Goal: Navigation & Orientation: Find specific page/section

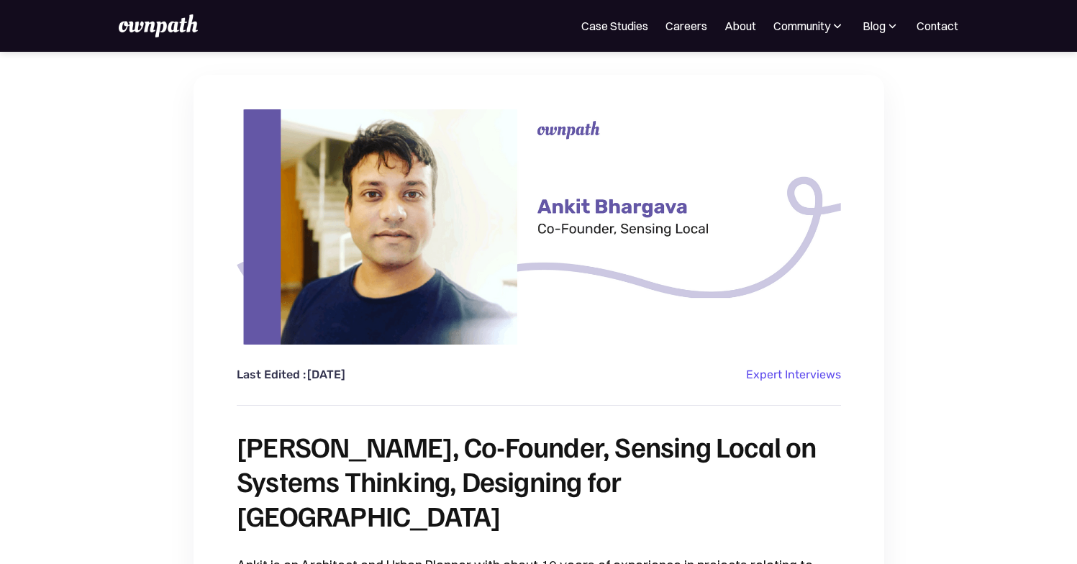
click at [180, 29] on img at bounding box center [158, 25] width 79 height 23
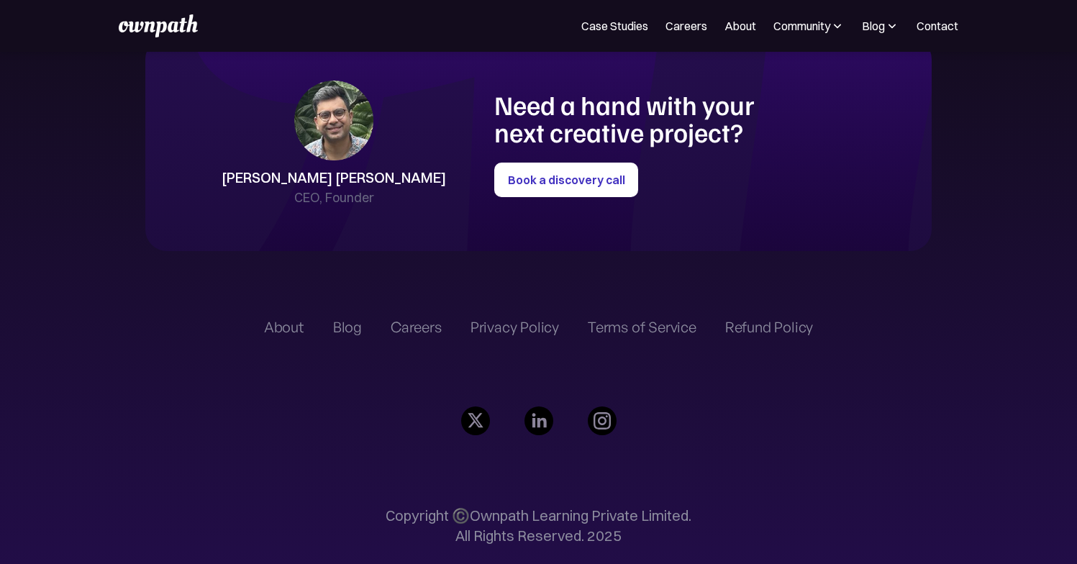
scroll to position [3301, 0]
click at [411, 325] on div "Careers" at bounding box center [416, 326] width 51 height 17
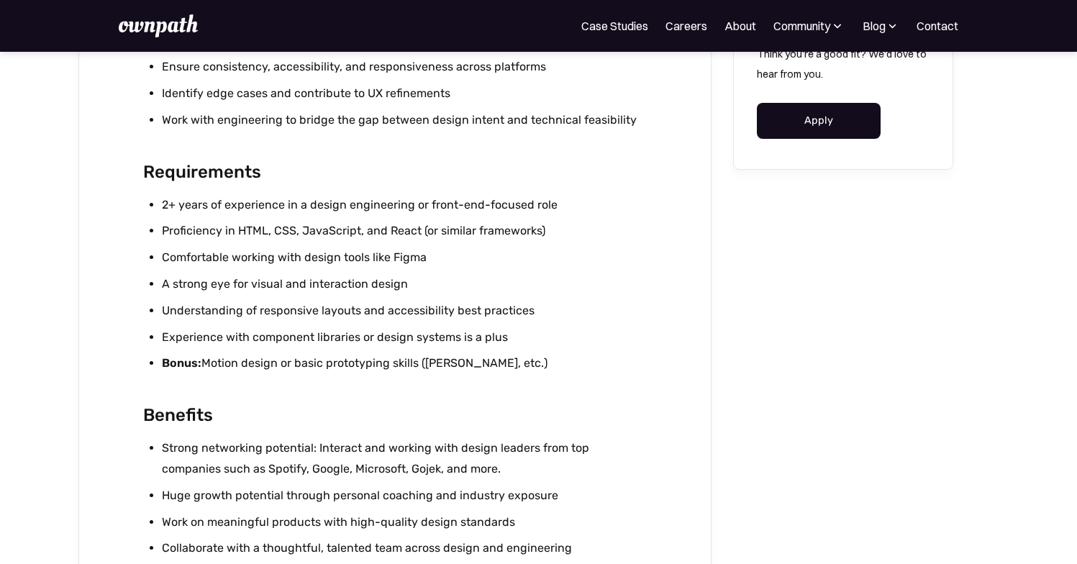
scroll to position [990, 0]
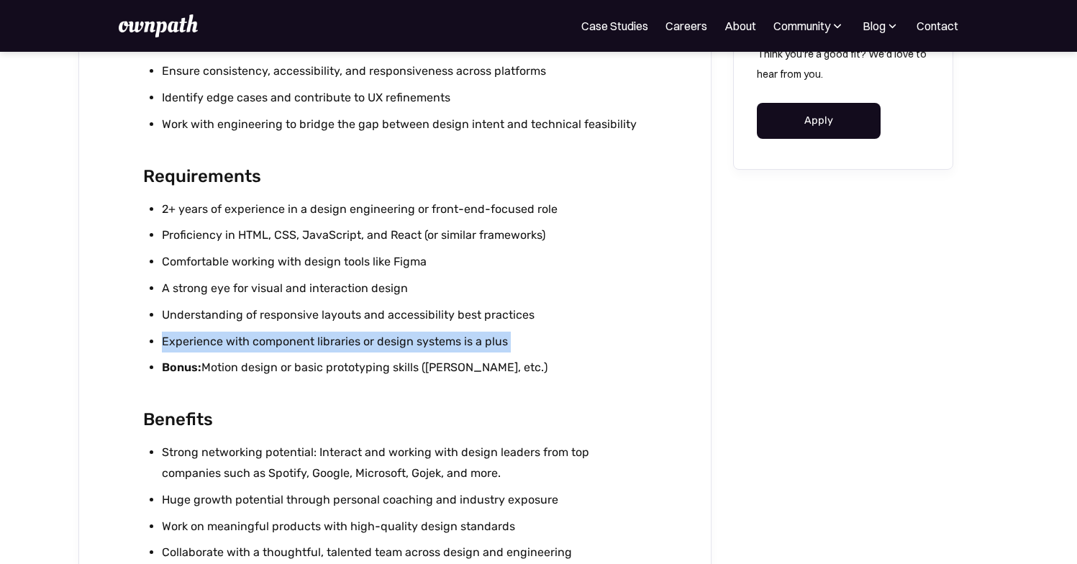
drag, startPoint x: 160, startPoint y: 345, endPoint x: 527, endPoint y: 355, distance: 366.4
click at [527, 355] on ul "2+ years of experience in a design engineering or front-end-focused role Profic…" at bounding box center [394, 292] width 503 height 186
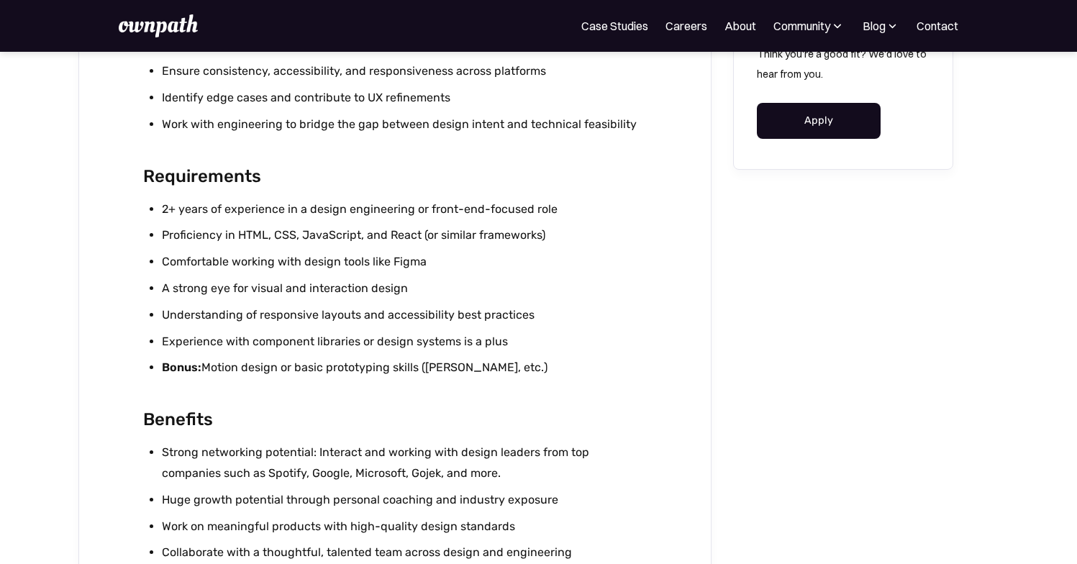
click at [535, 293] on li "A strong eye for visual and interaction design" at bounding box center [404, 288] width 484 height 21
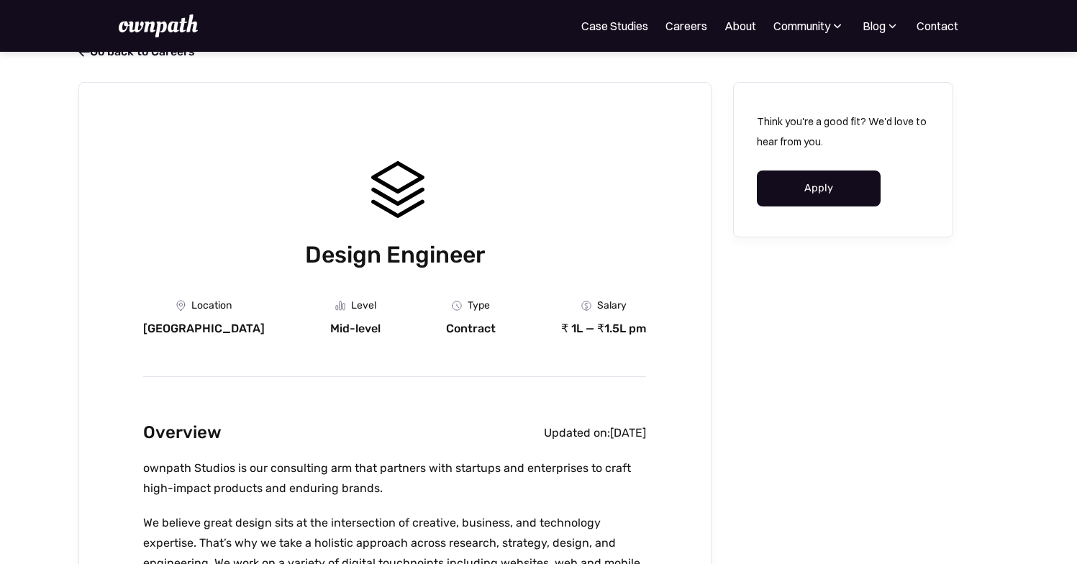
scroll to position [0, 0]
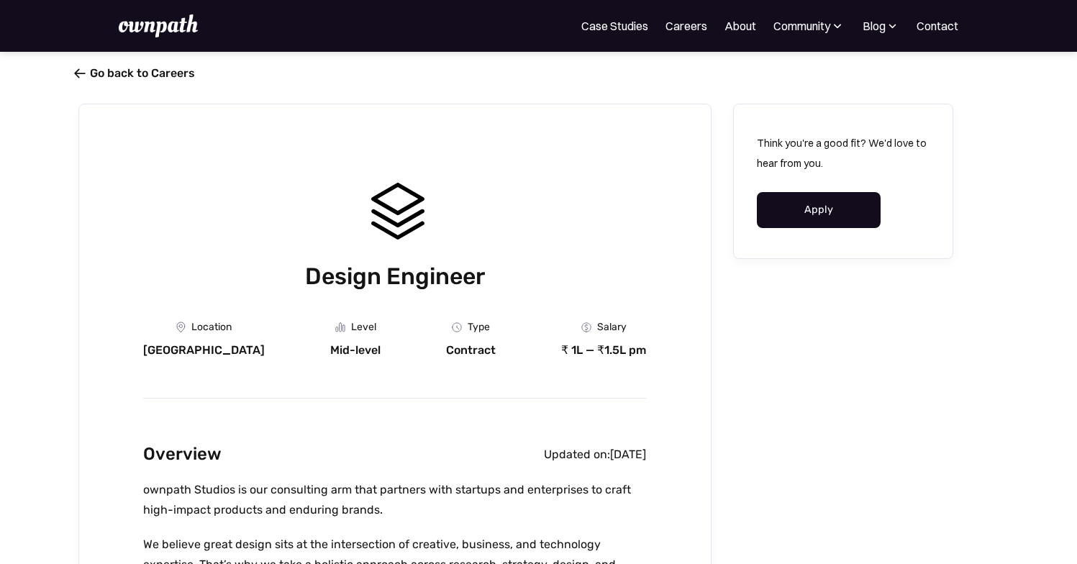
click at [147, 71] on link " Go back to Careers" at bounding box center [136, 73] width 117 height 14
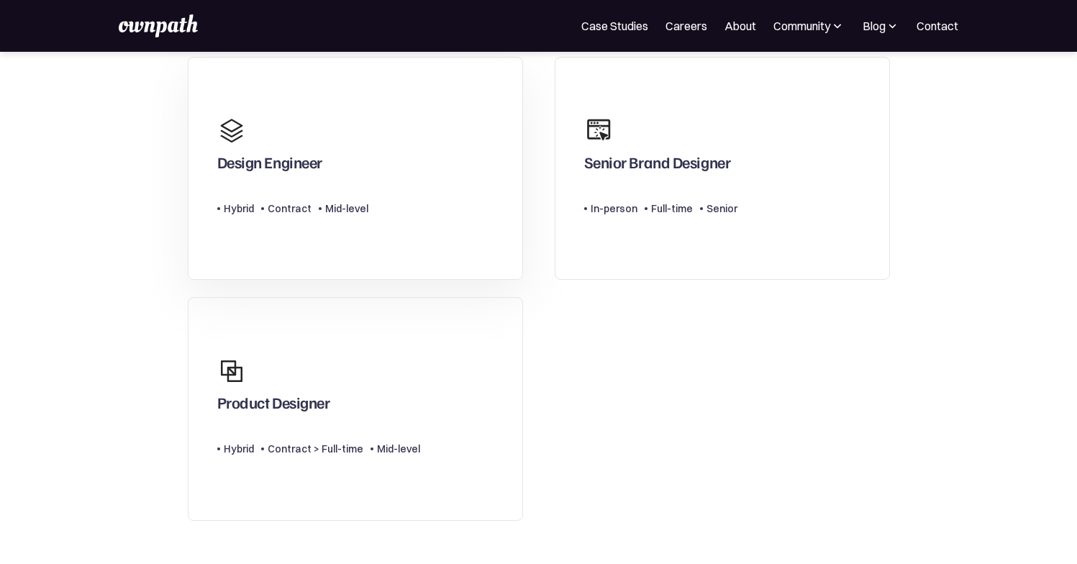
scroll to position [116, 0]
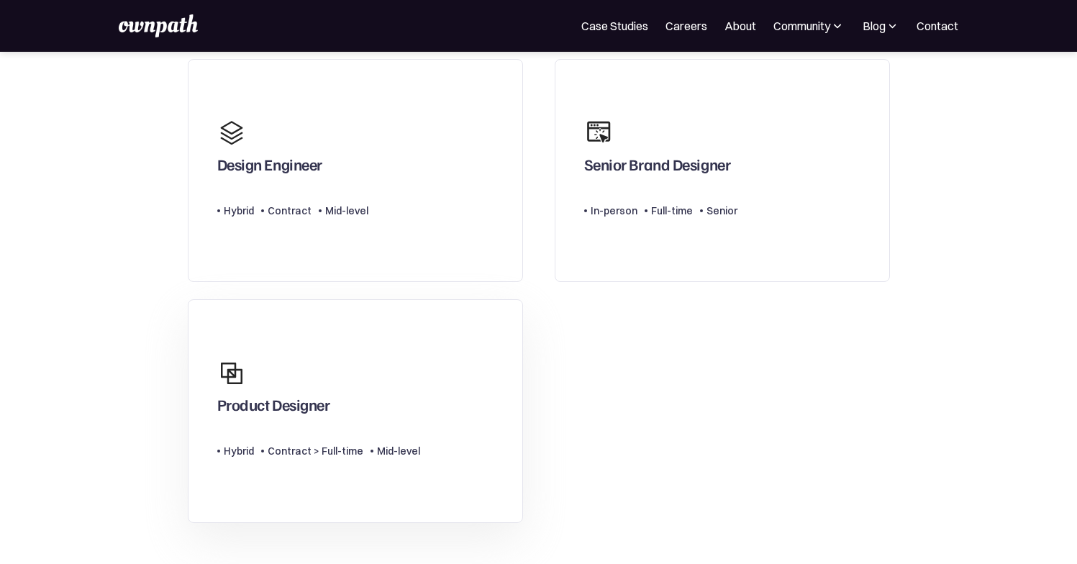
click at [353, 370] on div "Product Designer" at bounding box center [318, 386] width 203 height 69
click at [387, 228] on link "Design Engineer Type Level Hybrid Contract Mid-level" at bounding box center [355, 171] width 335 height 224
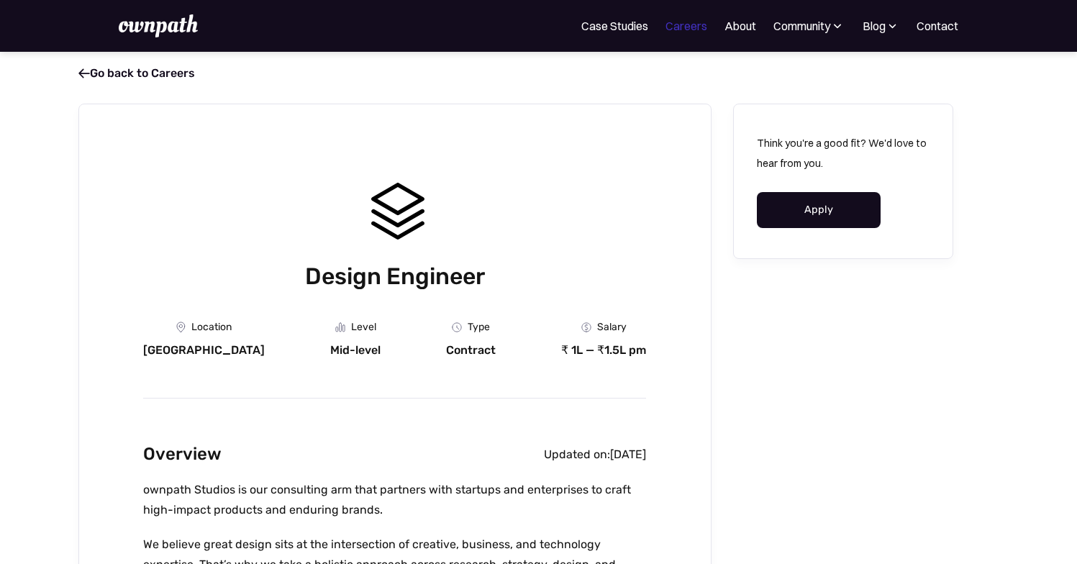
click at [679, 30] on link "Careers" at bounding box center [687, 25] width 42 height 17
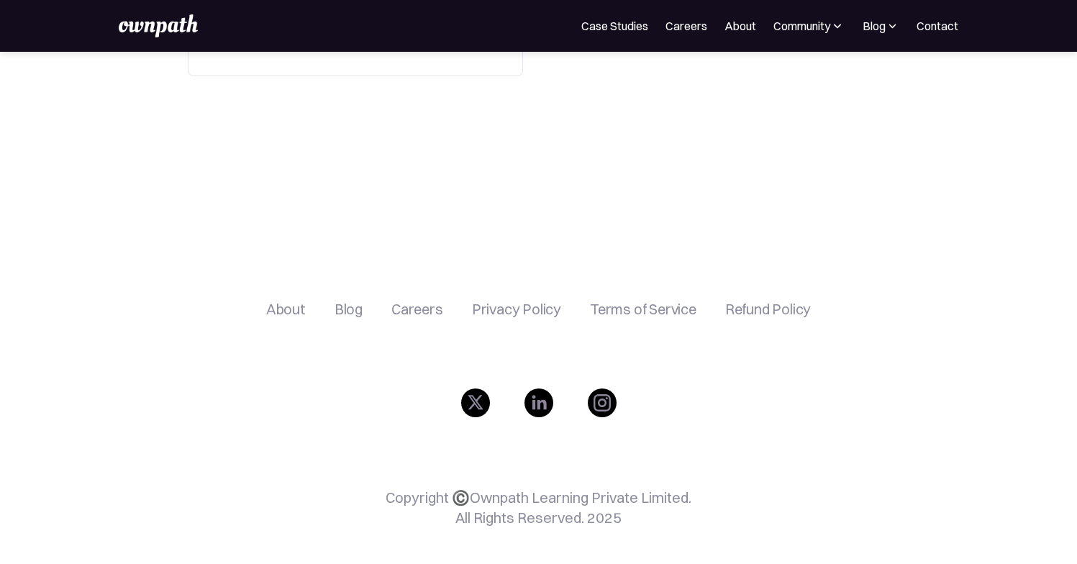
scroll to position [584, 0]
